Goal: Find specific page/section: Find specific page/section

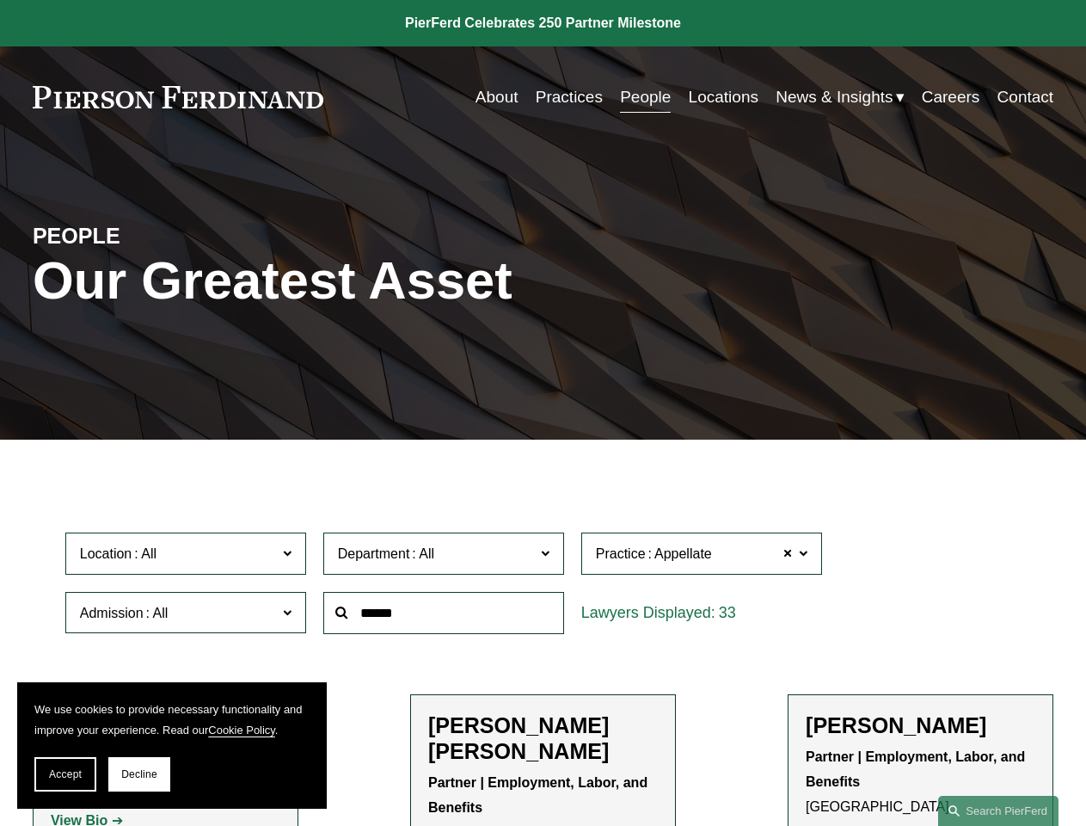
click at [65, 774] on span "Accept" at bounding box center [65, 774] width 33 height 12
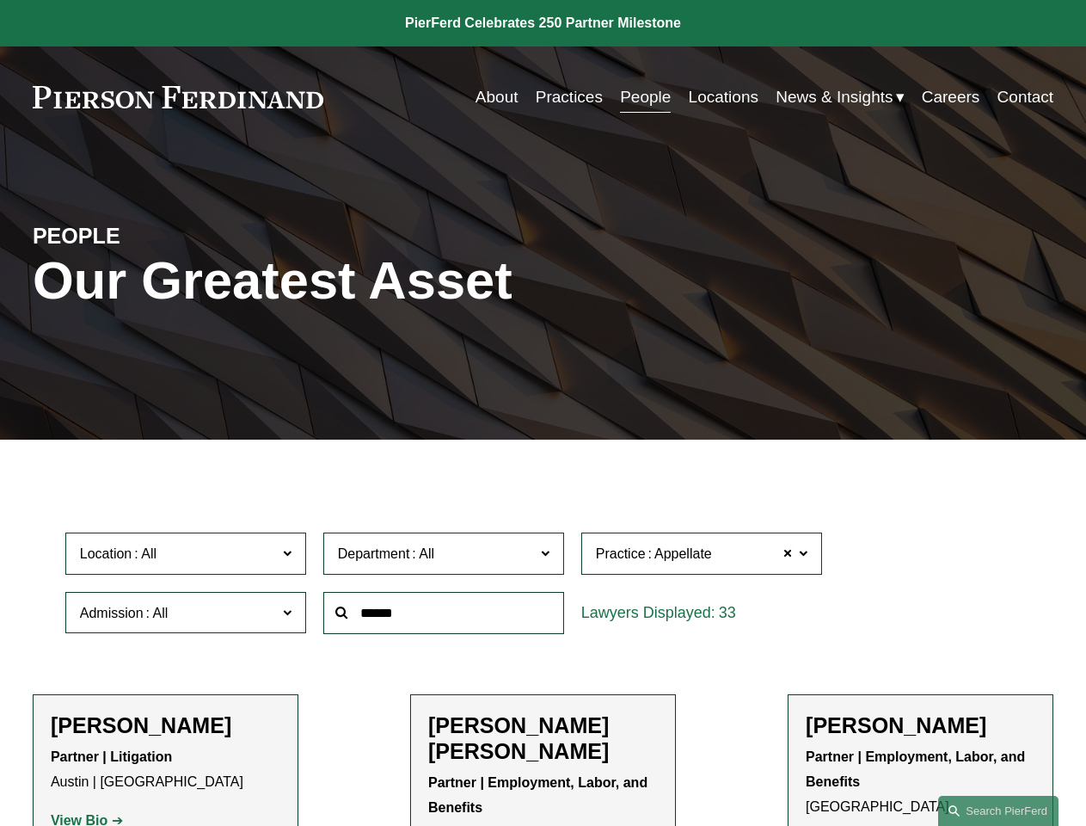
click at [139, 774] on p "Partner | Litigation [GEOGRAPHIC_DATA] | [GEOGRAPHIC_DATA]" at bounding box center [166, 770] width 230 height 50
click at [543, 643] on div at bounding box center [444, 612] width 258 height 59
click at [543, 587] on div at bounding box center [444, 612] width 258 height 59
click at [187, 557] on span "Location" at bounding box center [178, 553] width 197 height 23
click at [445, 557] on span "Department" at bounding box center [436, 553] width 197 height 23
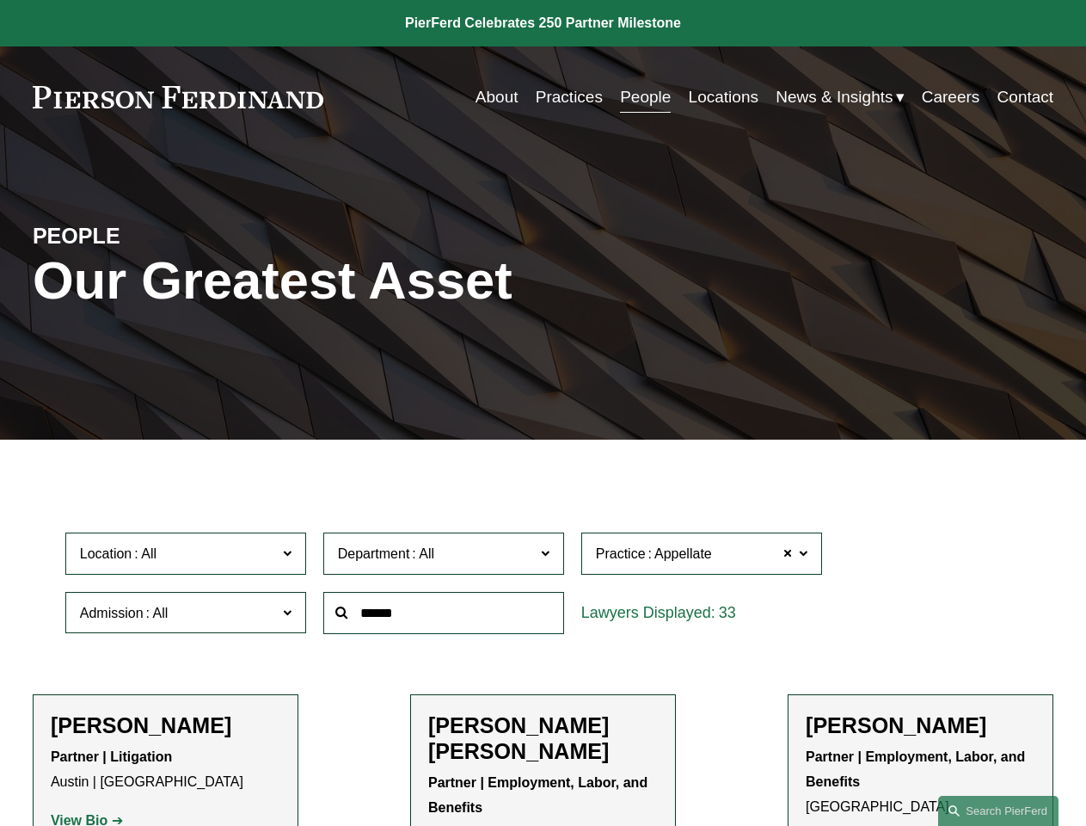
click at [703, 557] on span "Appellate" at bounding box center [684, 554] width 58 height 22
click at [0, 0] on link "All" at bounding box center [0, 0] width 0 height 0
click at [445, 617] on input "text" at bounding box center [443, 613] width 241 height 42
